Goal: Navigation & Orientation: Find specific page/section

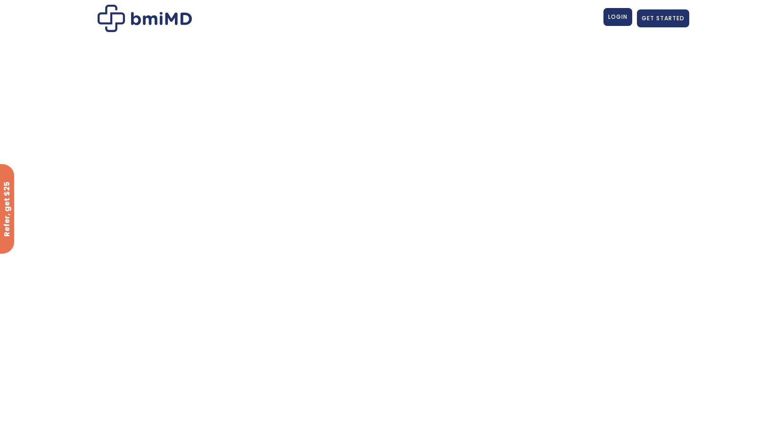
click at [621, 13] on span "LOGIN" at bounding box center [617, 17] width 19 height 8
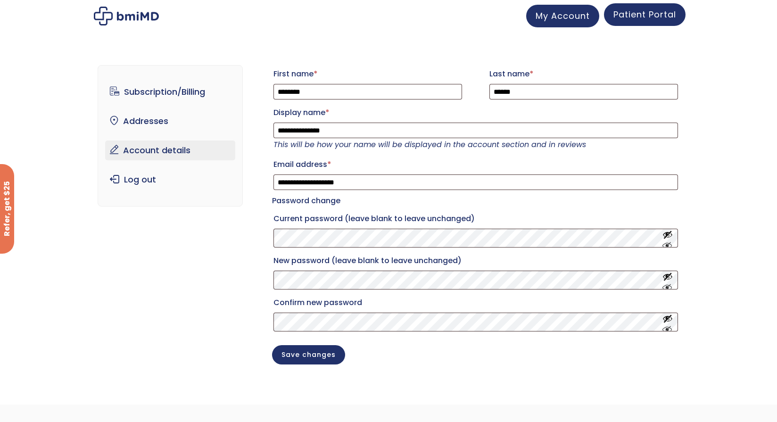
click at [648, 10] on span "Patient Portal" at bounding box center [644, 14] width 63 height 12
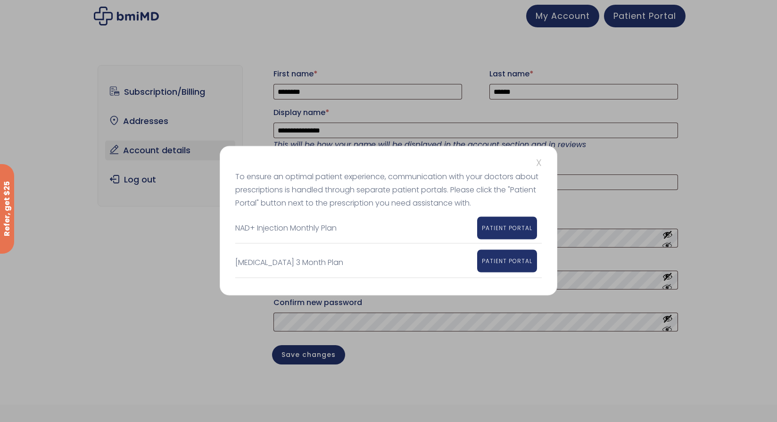
click at [508, 262] on span "PATIENT PORTAL" at bounding box center [507, 261] width 50 height 8
